Goal: Task Accomplishment & Management: Use online tool/utility

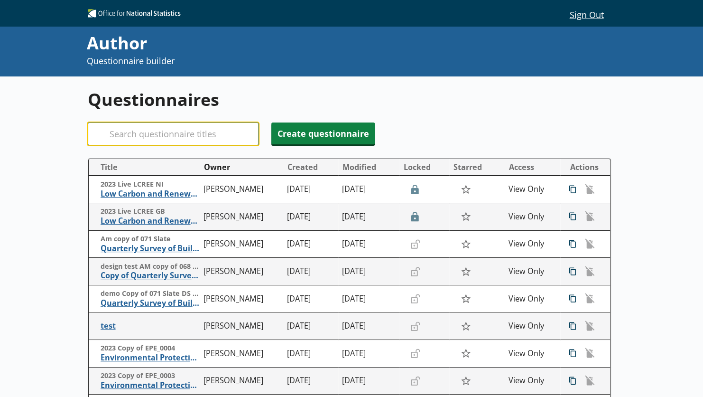
click at [150, 134] on input "Search" at bounding box center [173, 133] width 171 height 23
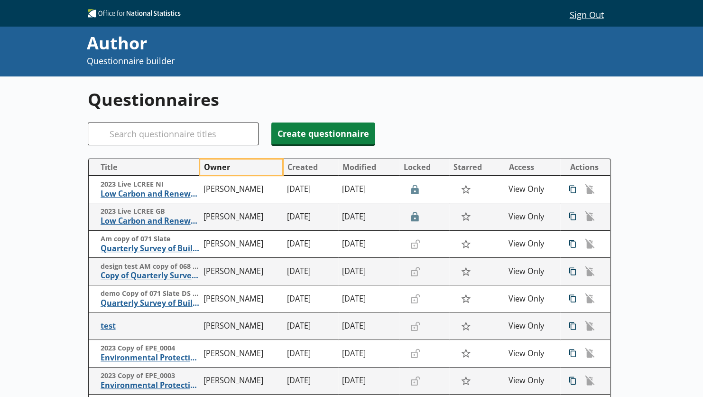
click at [224, 169] on button "Owner" at bounding box center [241, 166] width 82 height 15
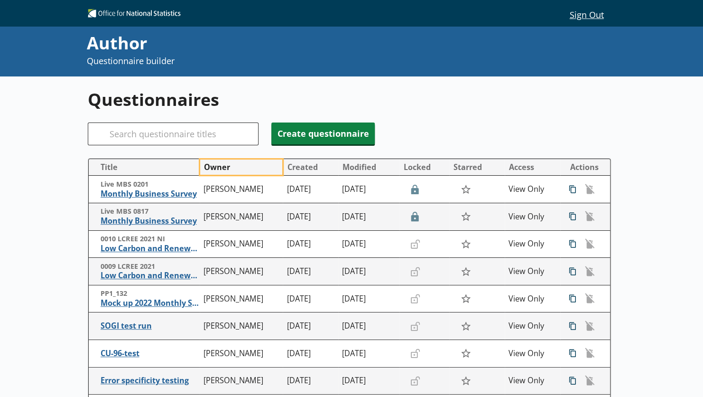
click at [224, 169] on button "Owner" at bounding box center [241, 166] width 82 height 15
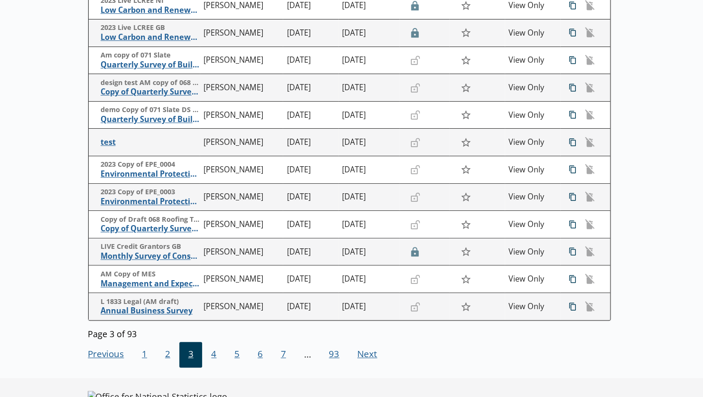
scroll to position [210, 0]
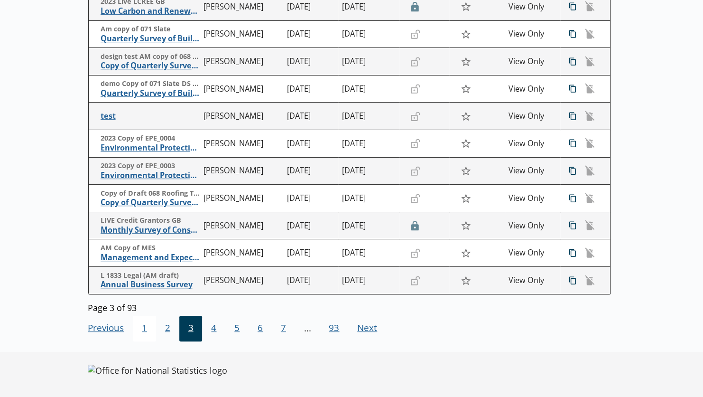
click at [147, 328] on span "1" at bounding box center [144, 328] width 23 height 26
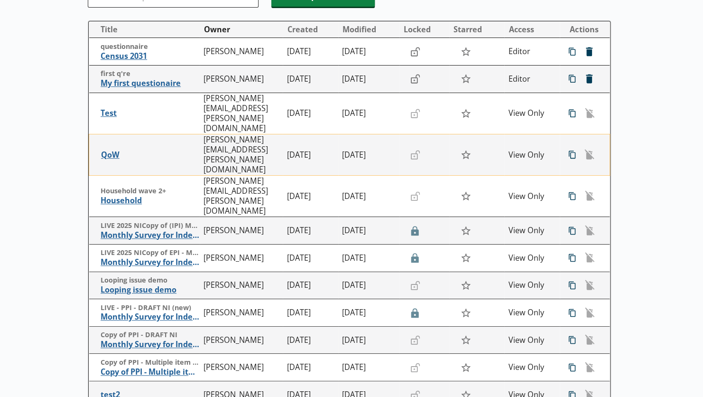
scroll to position [137, 0]
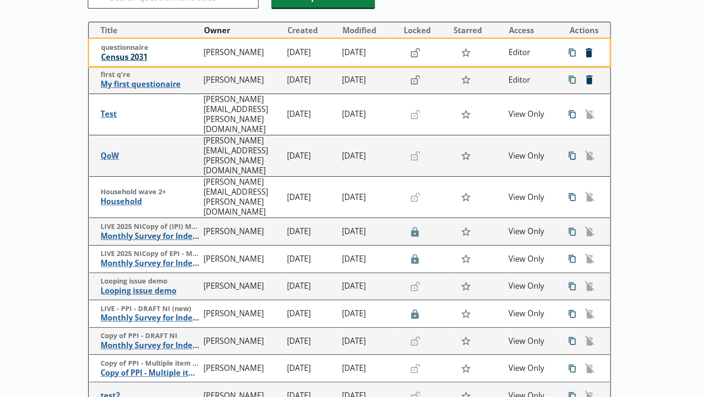
click at [130, 58] on span "Census 2031" at bounding box center [150, 57] width 99 height 10
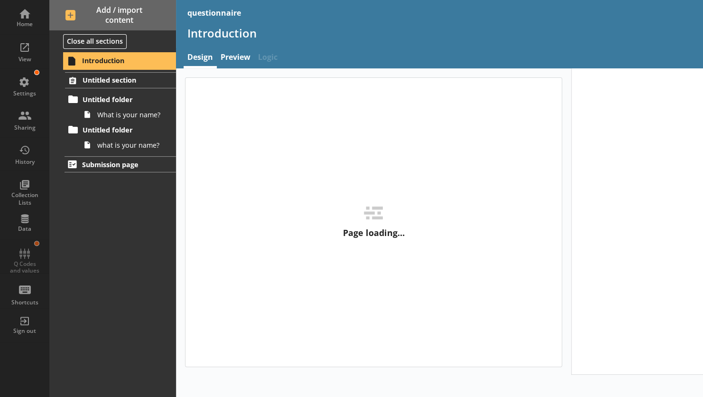
click at [95, 61] on span "Introduction" at bounding box center [121, 60] width 78 height 9
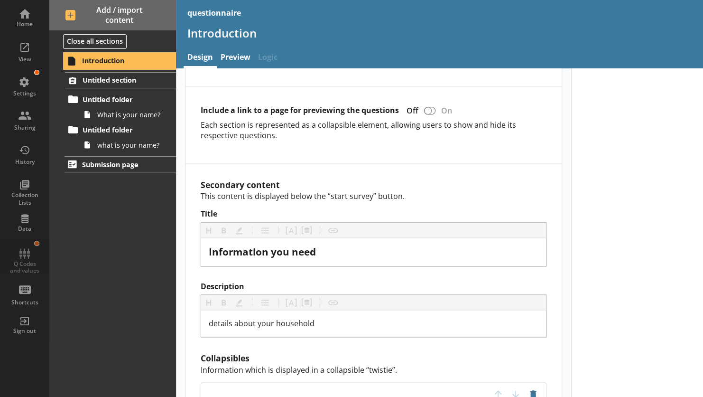
scroll to position [584, 0]
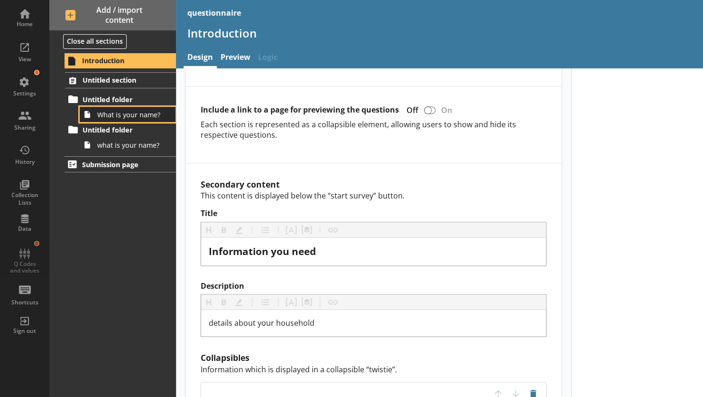
click at [124, 116] on span "What is your name?" at bounding box center [130, 114] width 67 height 9
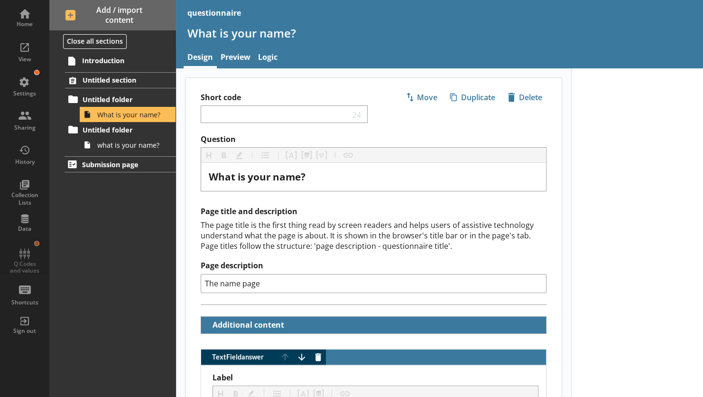
click at [214, 280] on input "The name page" at bounding box center [374, 283] width 346 height 19
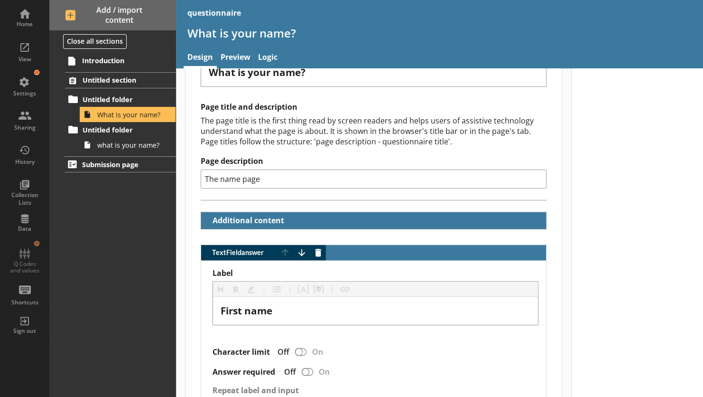
scroll to position [106, 0]
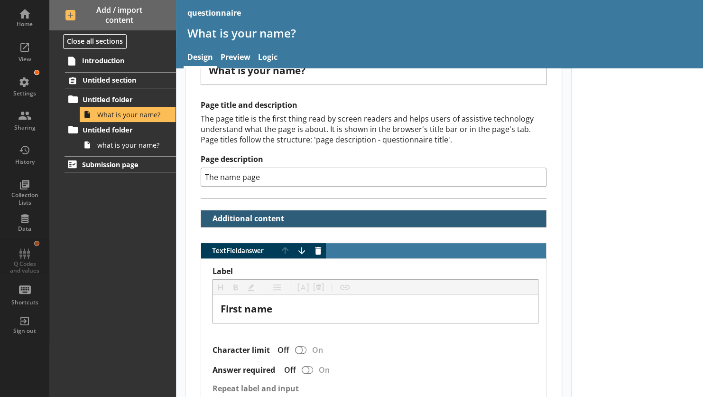
click at [205, 222] on button "Additional content" at bounding box center [245, 218] width 81 height 17
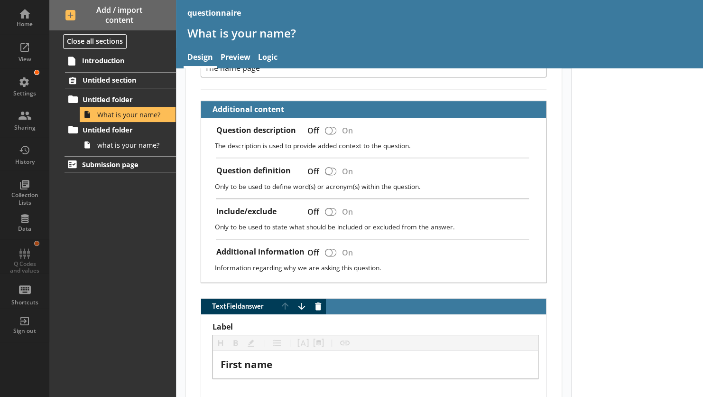
scroll to position [216, 0]
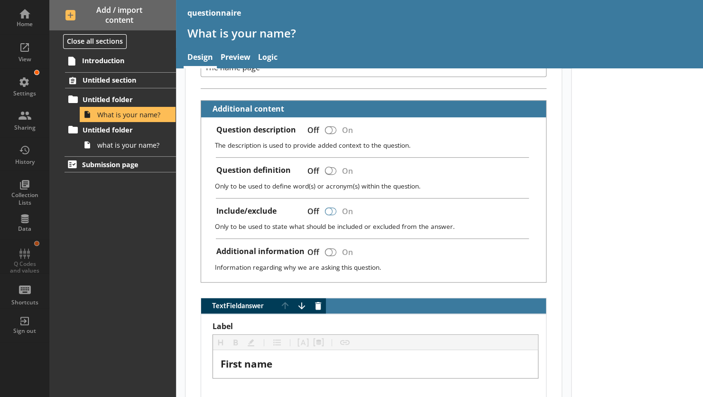
click at [333, 208] on div at bounding box center [330, 211] width 11 height 8
click at [329, 207] on div at bounding box center [329, 211] width 8 height 8
drag, startPoint x: 329, startPoint y: 207, endPoint x: 339, endPoint y: 208, distance: 9.5
click at [339, 208] on div "Off On" at bounding box center [330, 211] width 61 height 17
checkbox input "true"
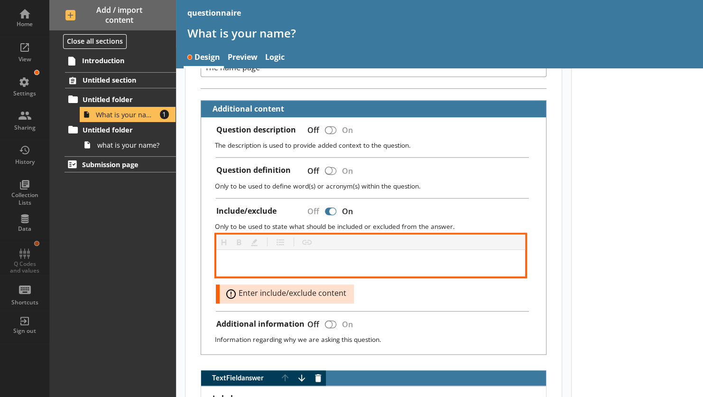
click at [327, 257] on div at bounding box center [371, 262] width 294 height 11
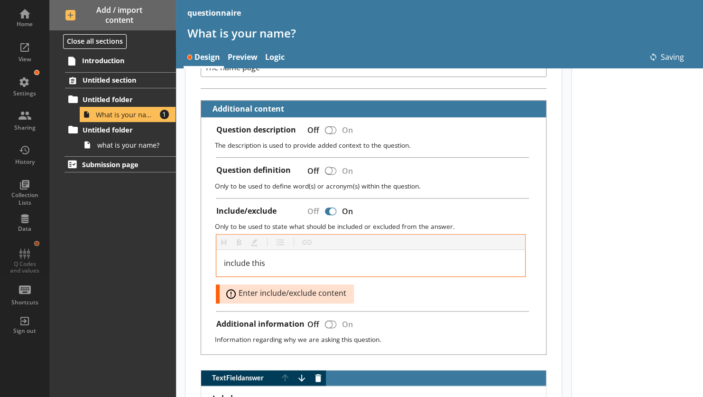
click at [382, 287] on div "Heading Heading Bold Bold Highlight Highlight List List Insert link Insert link…" at bounding box center [371, 268] width 310 height 69
click at [334, 321] on div at bounding box center [330, 324] width 11 height 8
click at [330, 321] on div at bounding box center [329, 324] width 8 height 8
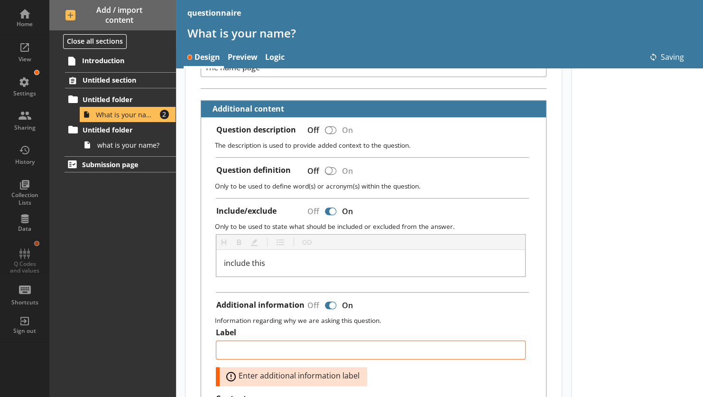
click at [330, 321] on div "Question description Off On The description is used to provide added context to…" at bounding box center [373, 304] width 345 height 374
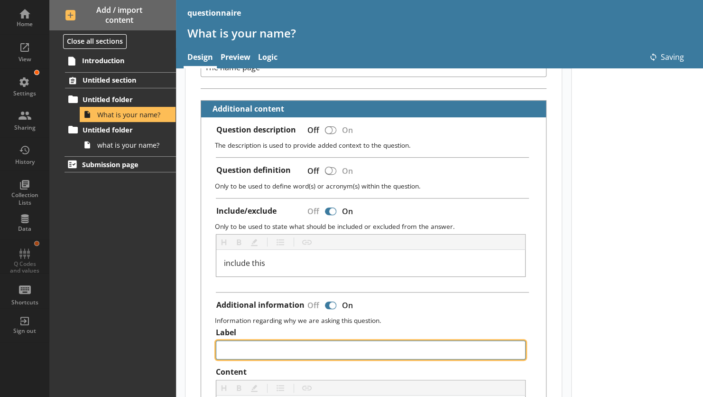
click at [340, 350] on textarea "Label" at bounding box center [371, 349] width 310 height 19
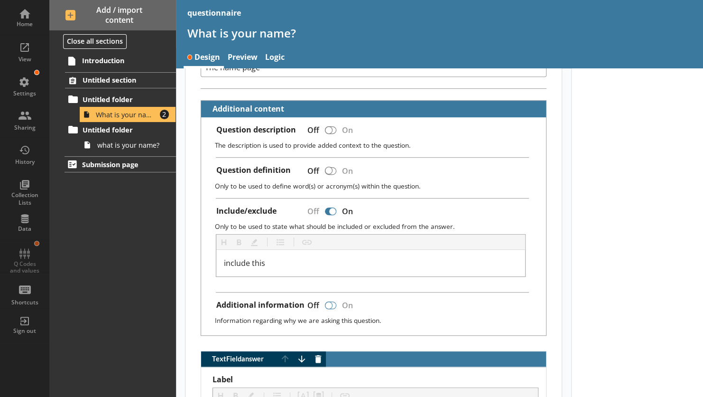
click at [334, 303] on div at bounding box center [330, 305] width 11 height 8
click at [331, 302] on div at bounding box center [329, 305] width 8 height 8
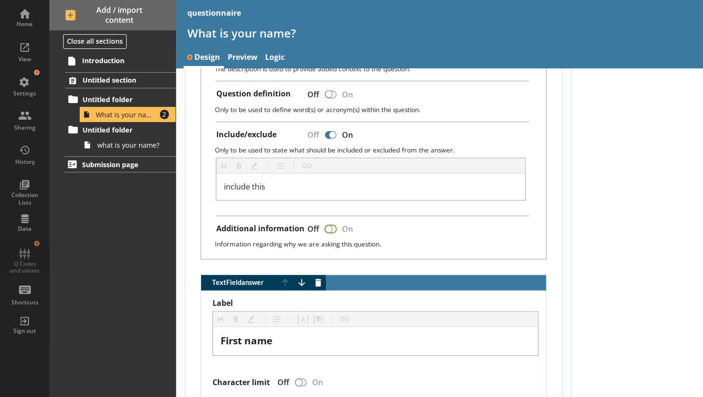
scroll to position [318, 0]
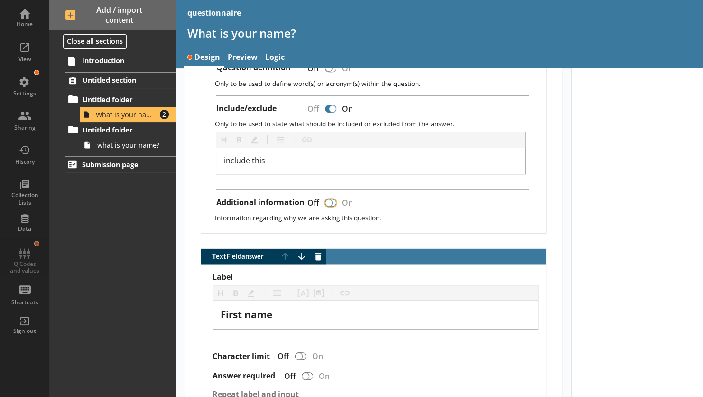
checkbox input "true"
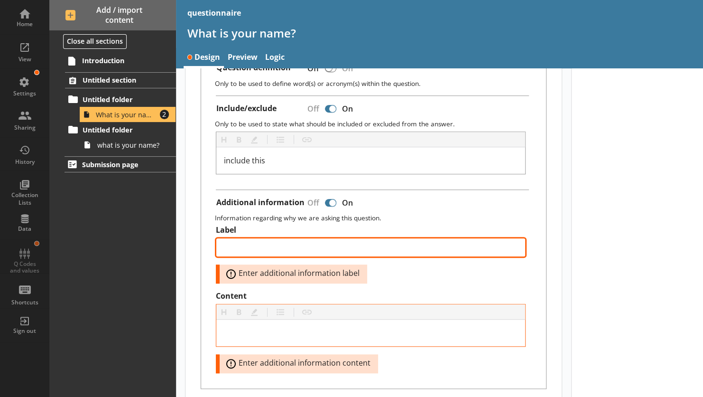
click at [293, 239] on textarea "Label" at bounding box center [371, 247] width 310 height 19
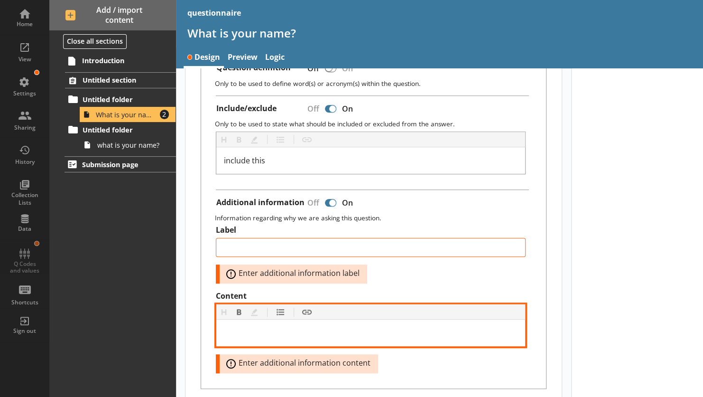
click at [278, 327] on div "Content" at bounding box center [371, 332] width 294 height 11
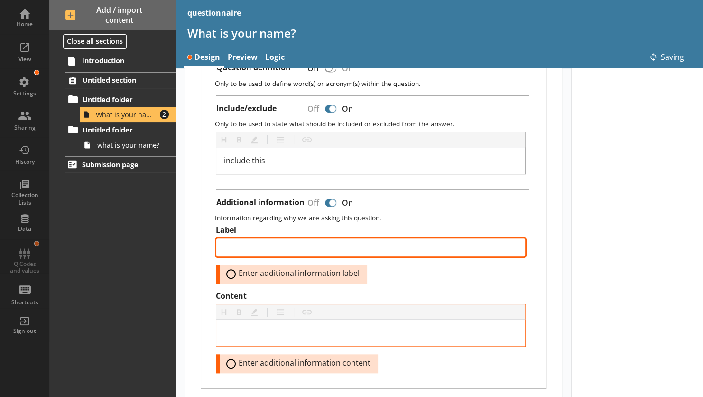
click at [262, 239] on textarea "Label" at bounding box center [371, 247] width 310 height 19
type textarea "x"
type textarea "a"
type textarea "x"
type textarea "ad"
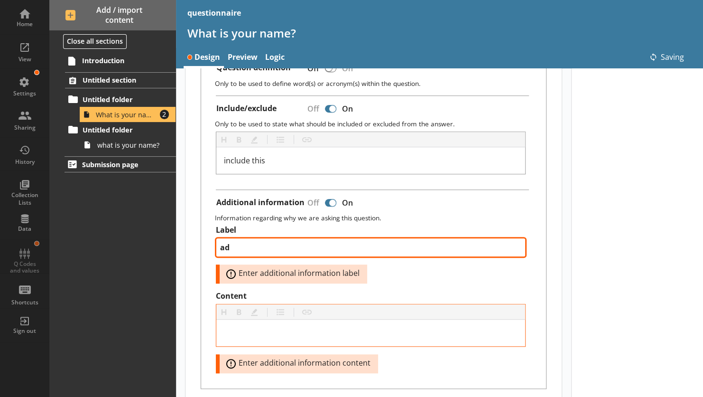
type textarea "x"
type textarea "add"
type textarea "x"
type textarea "addi"
type textarea "x"
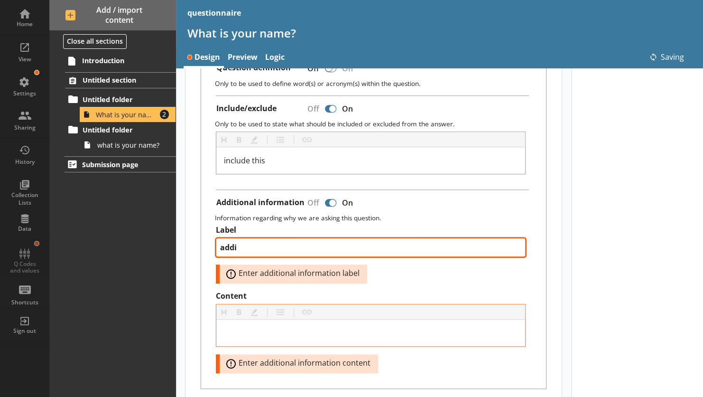
type textarea "addit"
type textarea "x"
type textarea "additi"
type textarea "x"
type textarea "additio"
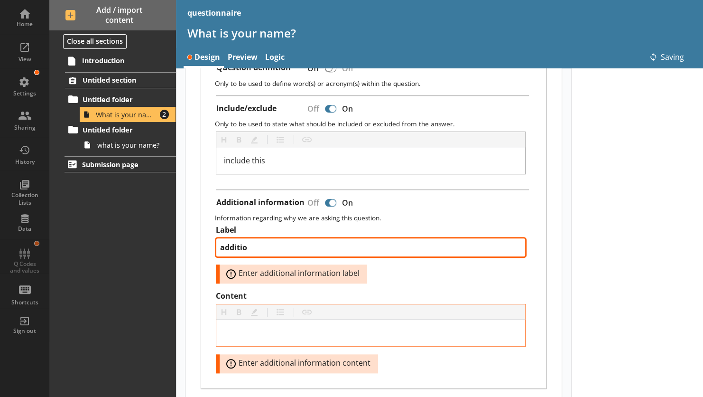
type textarea "x"
type textarea "addition"
type textarea "x"
type textarea "additiona"
type textarea "x"
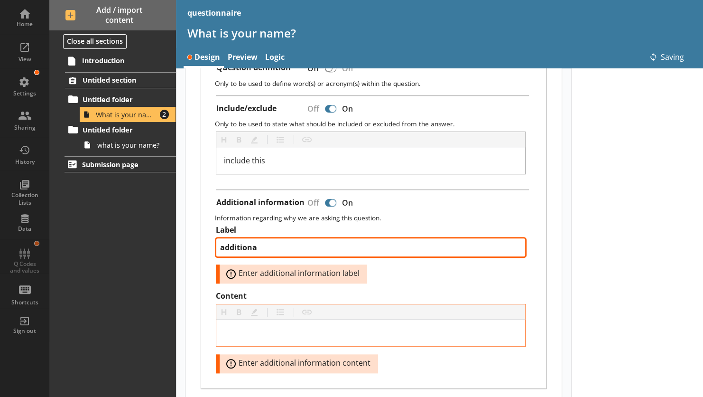
type textarea "additional"
type textarea "x"
type textarea "additional"
type textarea "x"
type textarea "additional i"
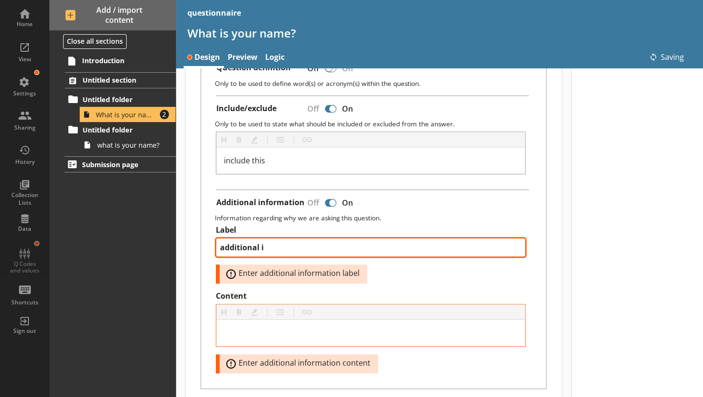
type textarea "x"
type textarea "additional in"
type textarea "x"
type textarea "additional inf"
type textarea "x"
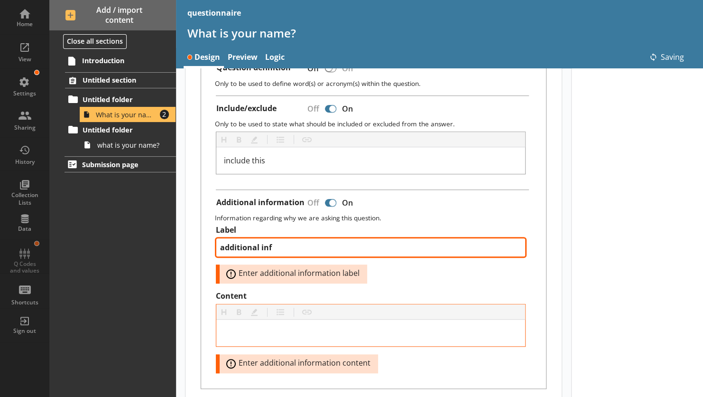
type textarea "additional info"
type textarea "x"
type textarea "additional info"
type textarea "x"
type textarea "additional info l"
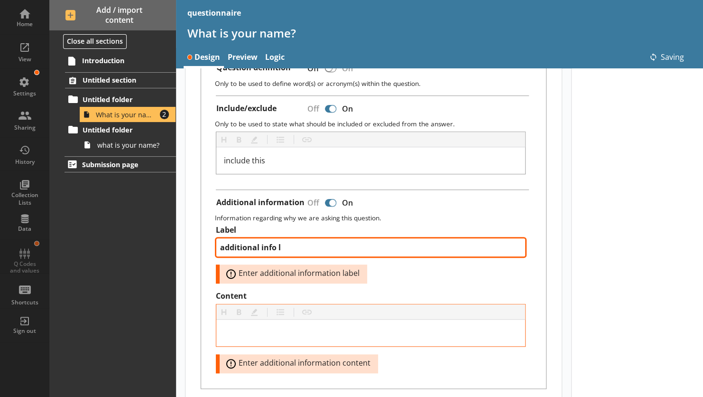
type textarea "x"
type textarea "additional info la"
type textarea "x"
type textarea "additional info lab"
type textarea "x"
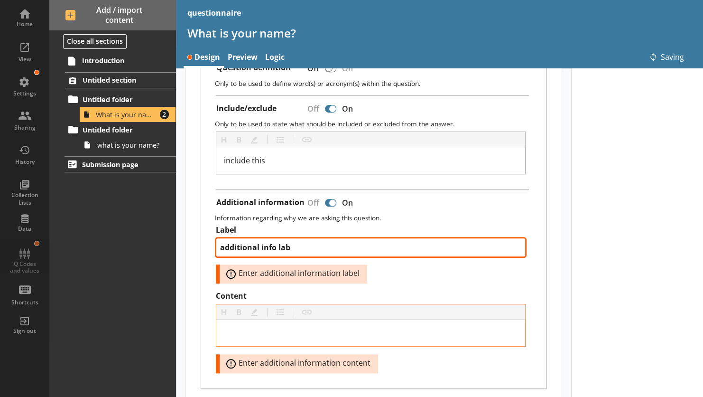
type textarea "additional info labe"
type textarea "x"
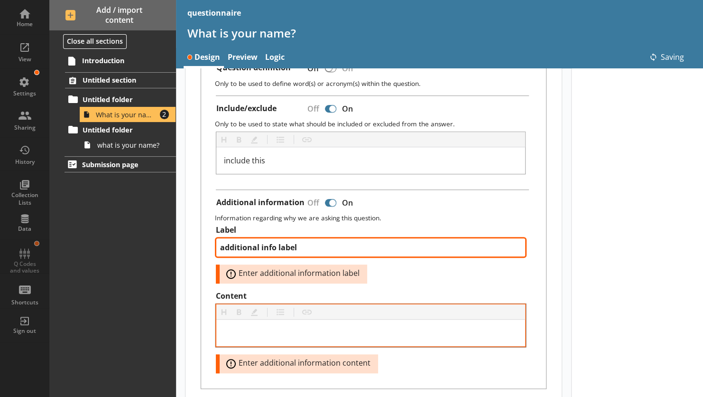
type textarea "additional info label"
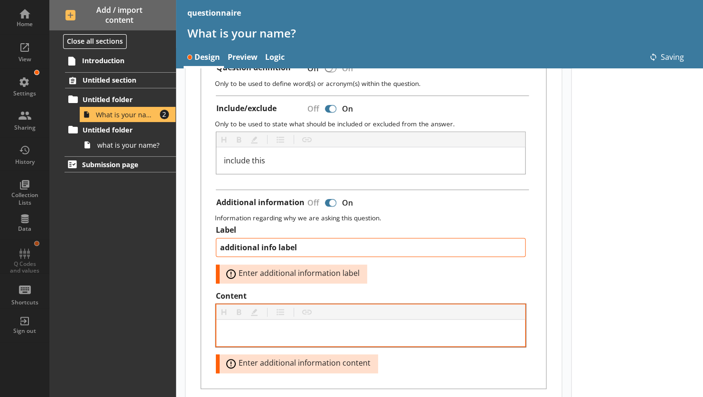
click at [270, 319] on div at bounding box center [370, 332] width 309 height 27
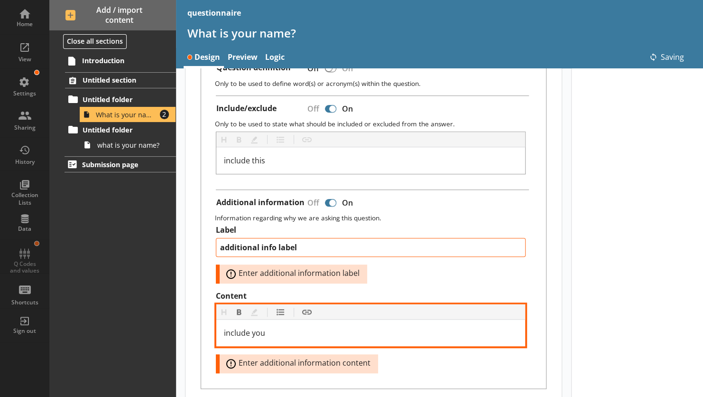
type textarea "x"
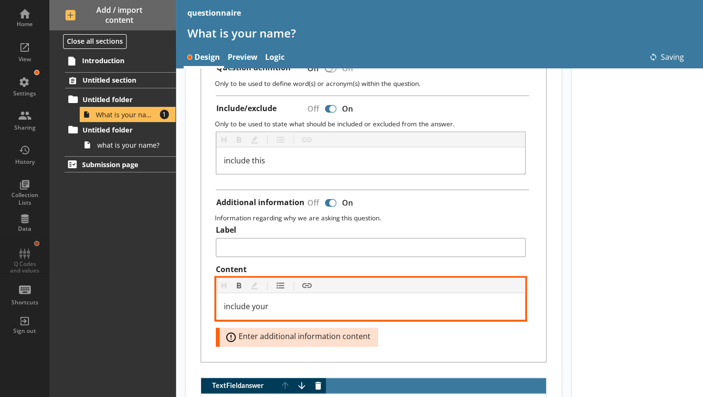
scroll to position [292, 0]
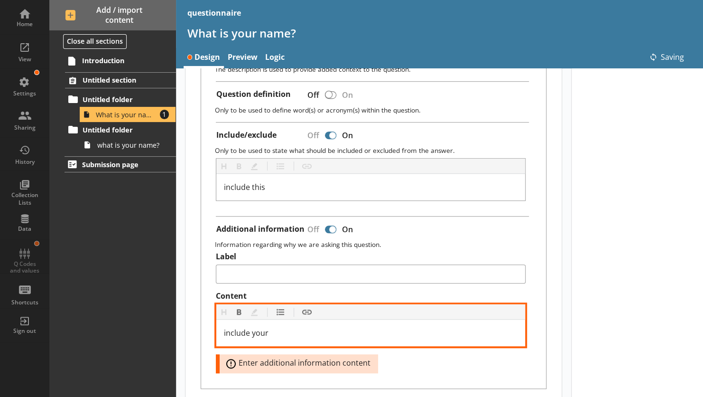
type textarea "x"
type textarea "additional info label"
type textarea "x"
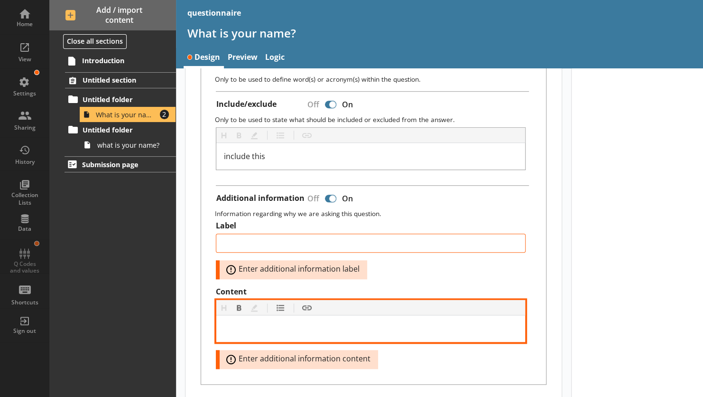
scroll to position [322, 0]
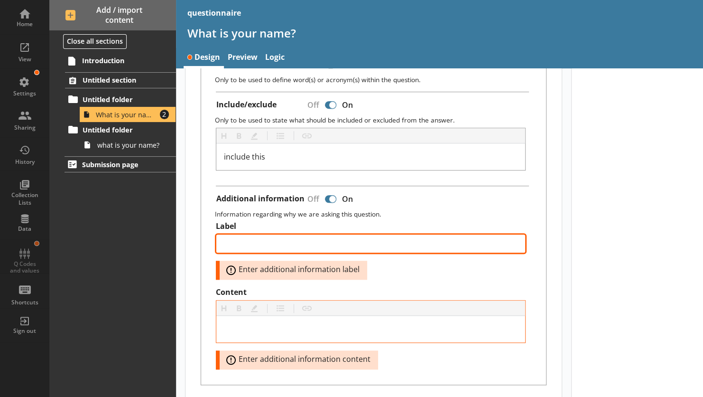
click at [259, 237] on textarea "Label" at bounding box center [371, 243] width 310 height 19
type textarea "x"
type textarea "a"
type textarea "x"
type textarea "ad"
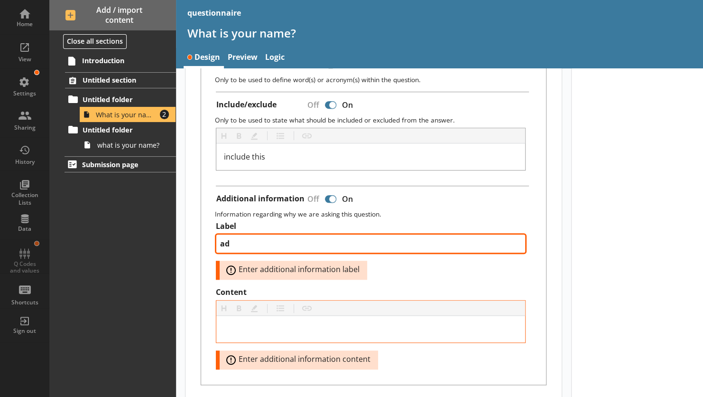
type textarea "x"
type textarea "add"
type textarea "x"
type textarea "addi"
type textarea "x"
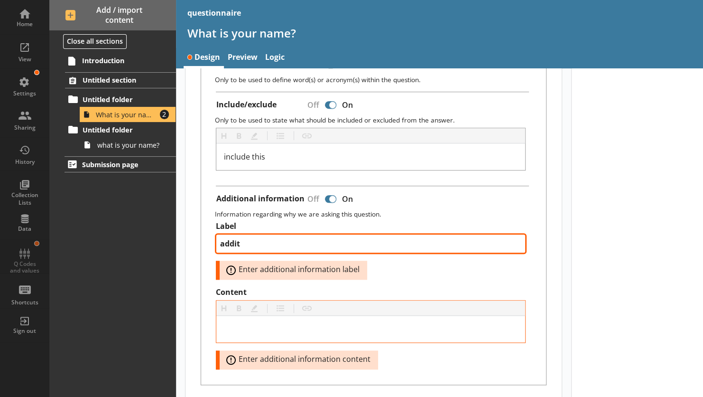
type textarea "additi"
type textarea "x"
type textarea "additio"
type textarea "x"
type textarea "addition"
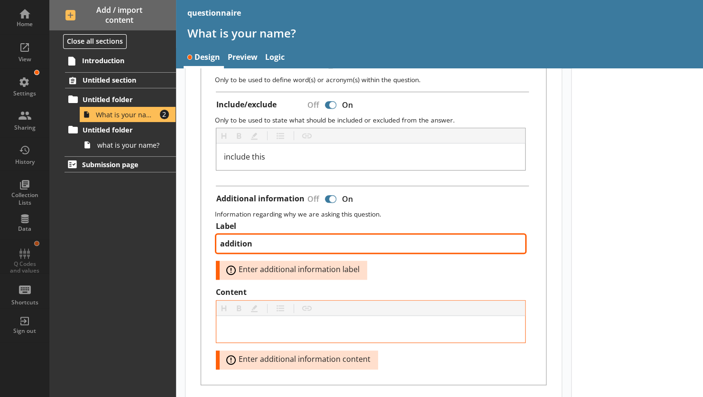
type textarea "x"
type textarea "additiona"
type textarea "x"
type textarea "additional"
type textarea "x"
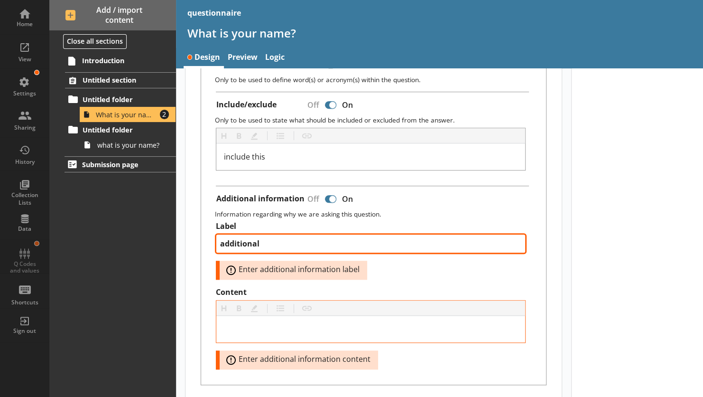
type textarea "additional"
type textarea "x"
type textarea "additional i"
type textarea "x"
type textarea "additional in"
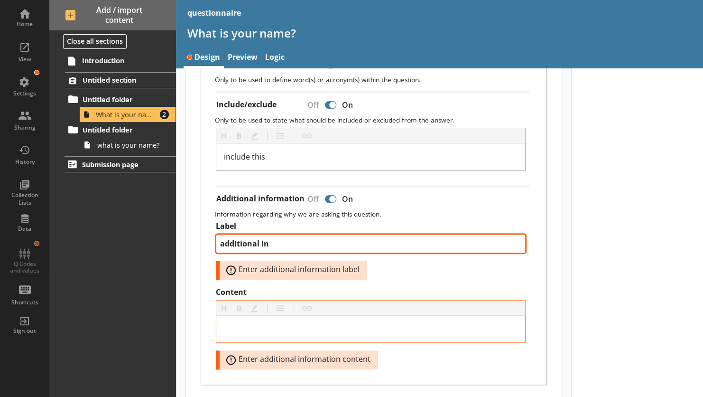
type textarea "x"
type textarea "additional inf"
type textarea "x"
type textarea "additional info"
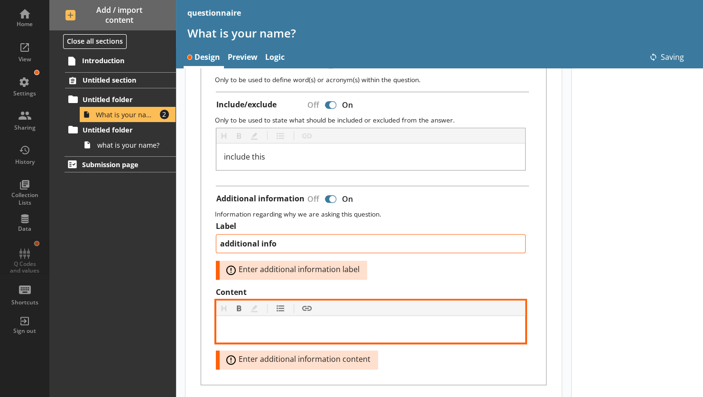
click at [272, 327] on div "Content" at bounding box center [371, 328] width 294 height 11
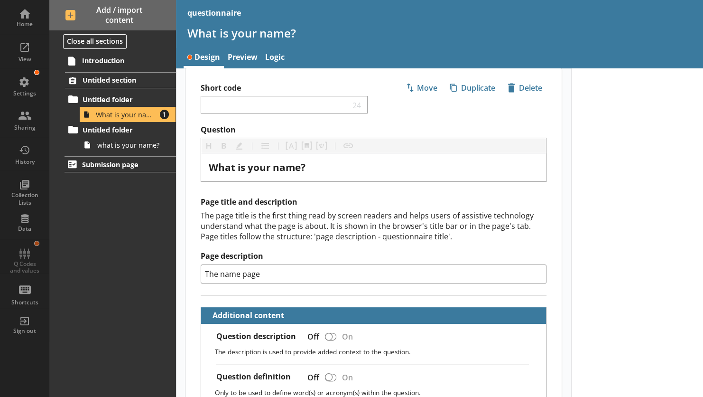
scroll to position [0, 0]
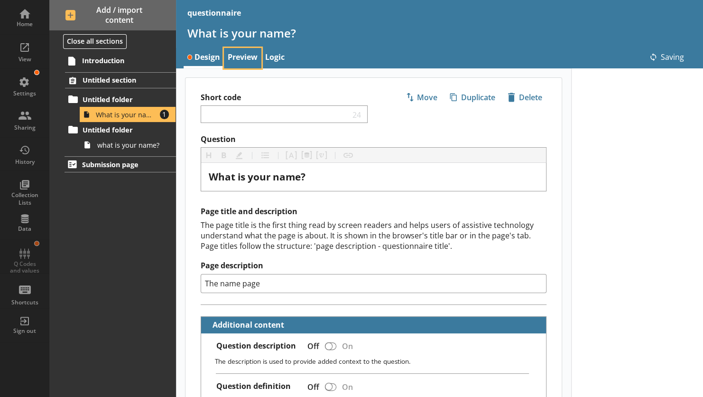
click at [242, 55] on link "Preview" at bounding box center [242, 58] width 37 height 20
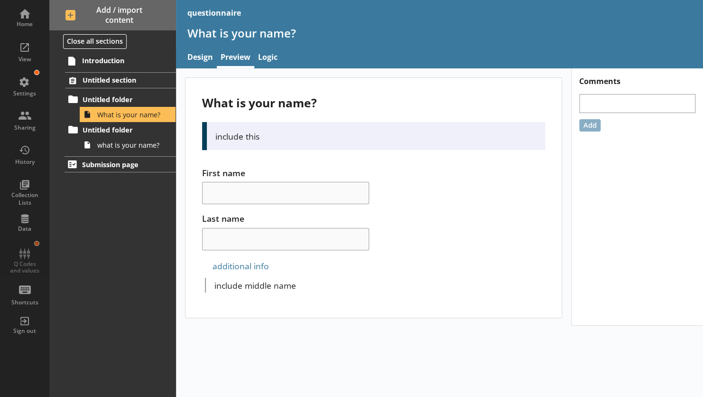
click at [205, 266] on div "additional info" at bounding box center [373, 265] width 343 height 15
click at [202, 60] on link "Design" at bounding box center [200, 58] width 33 height 20
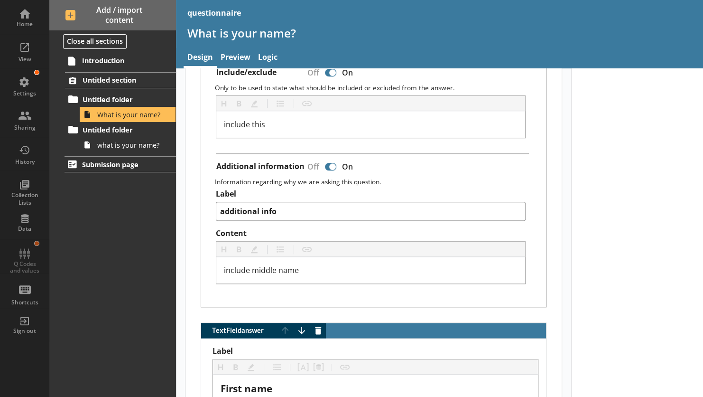
scroll to position [355, 0]
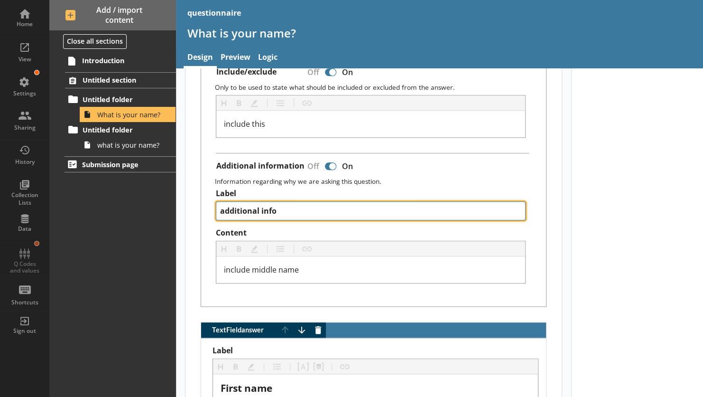
click at [283, 206] on textarea "additional info" at bounding box center [371, 210] width 310 height 19
type textarea "x"
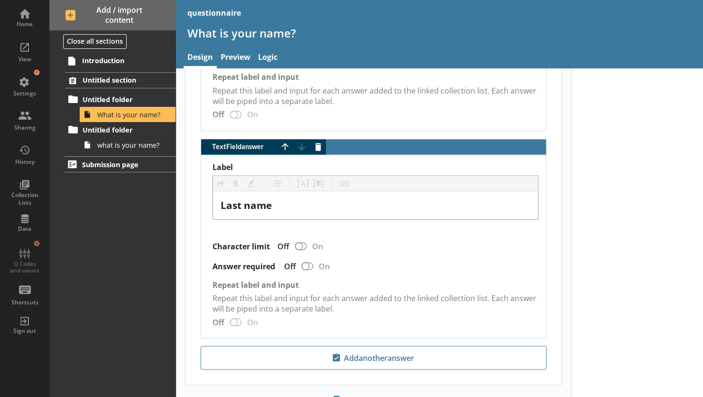
scroll to position [782, 0]
